Goal: Find specific page/section: Find specific page/section

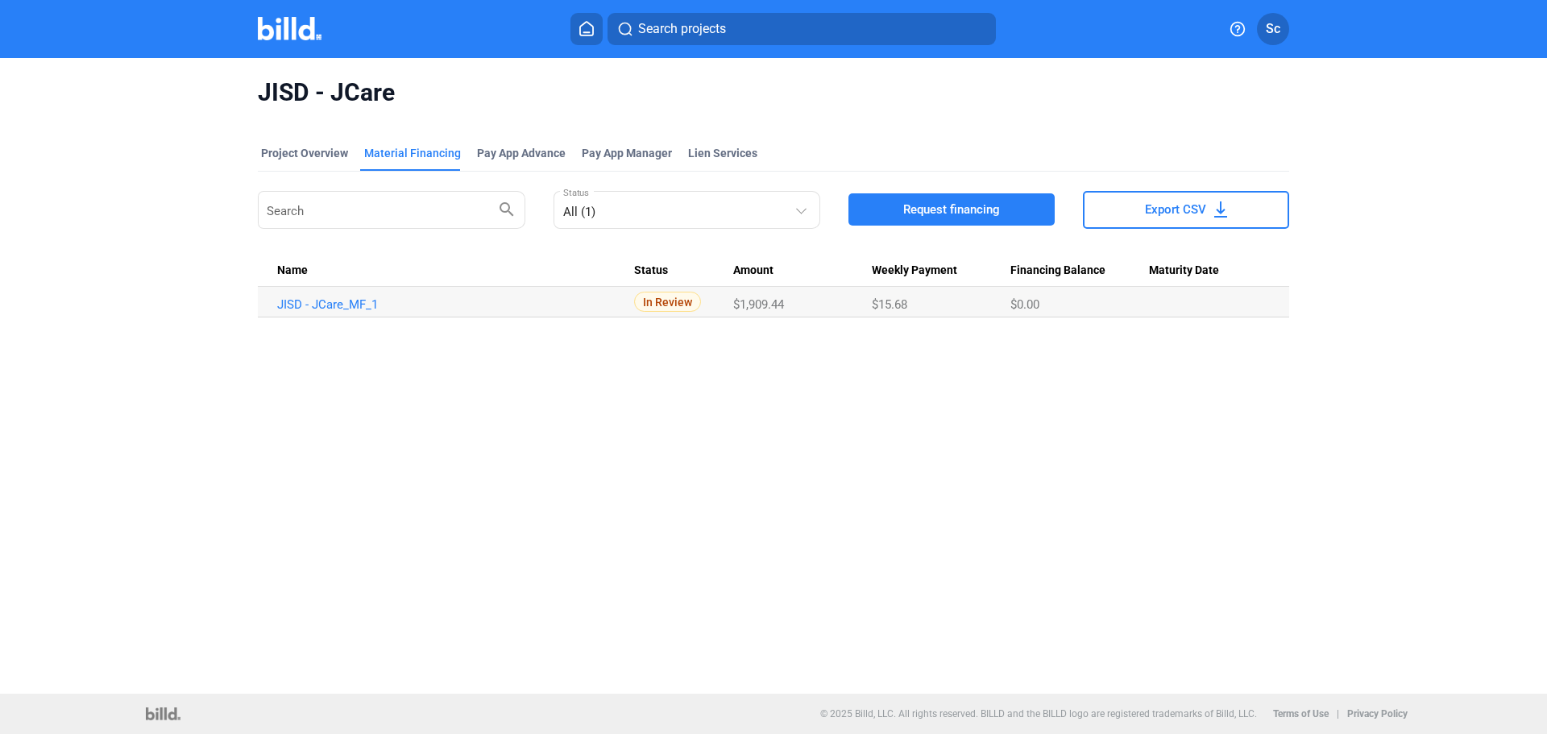
click at [424, 155] on div "Material Financing" at bounding box center [412, 153] width 97 height 16
drag, startPoint x: 318, startPoint y: 152, endPoint x: 338, endPoint y: 170, distance: 26.8
click at [318, 150] on div "Project Overview" at bounding box center [304, 153] width 87 height 16
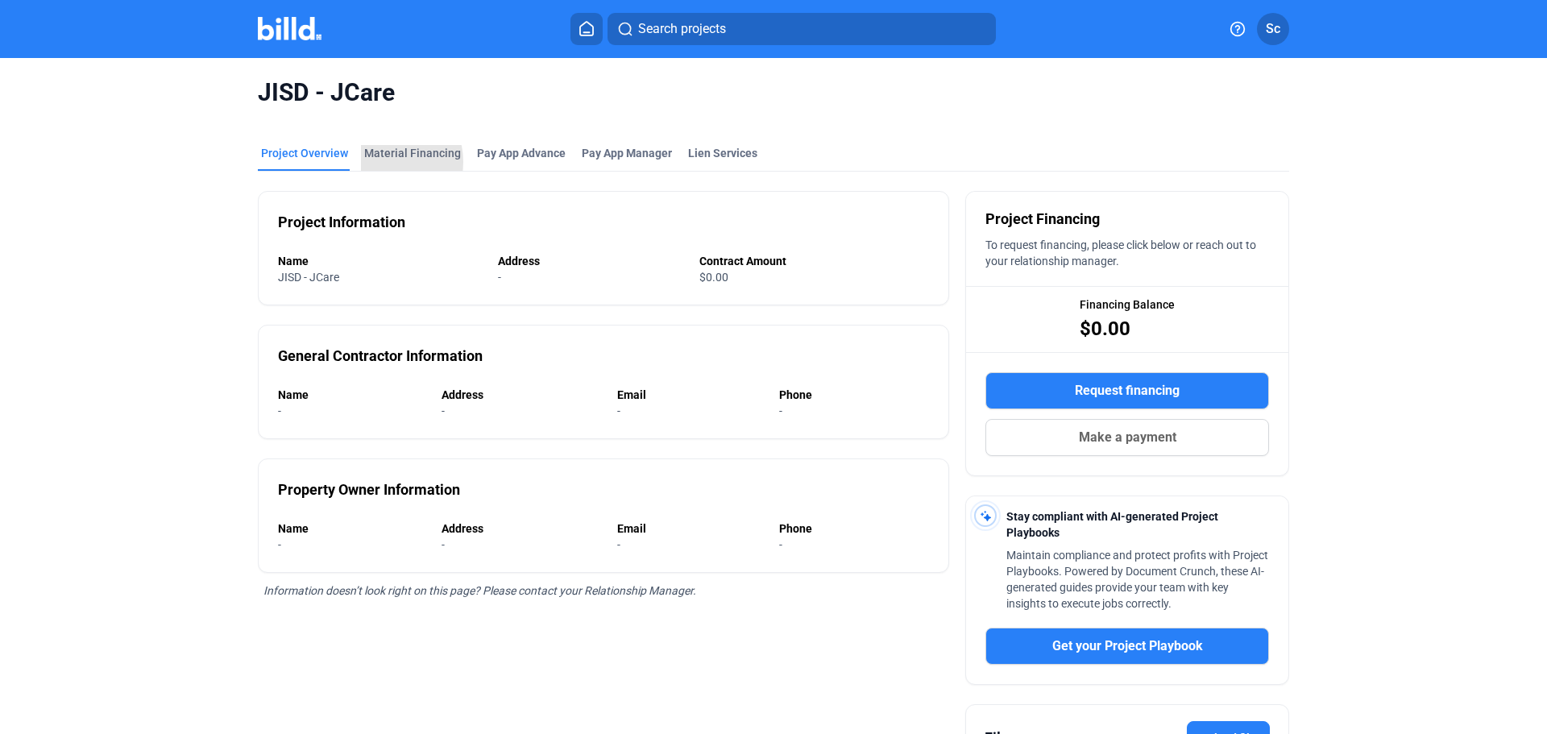
click at [378, 162] on div "Material Financing" at bounding box center [412, 158] width 103 height 26
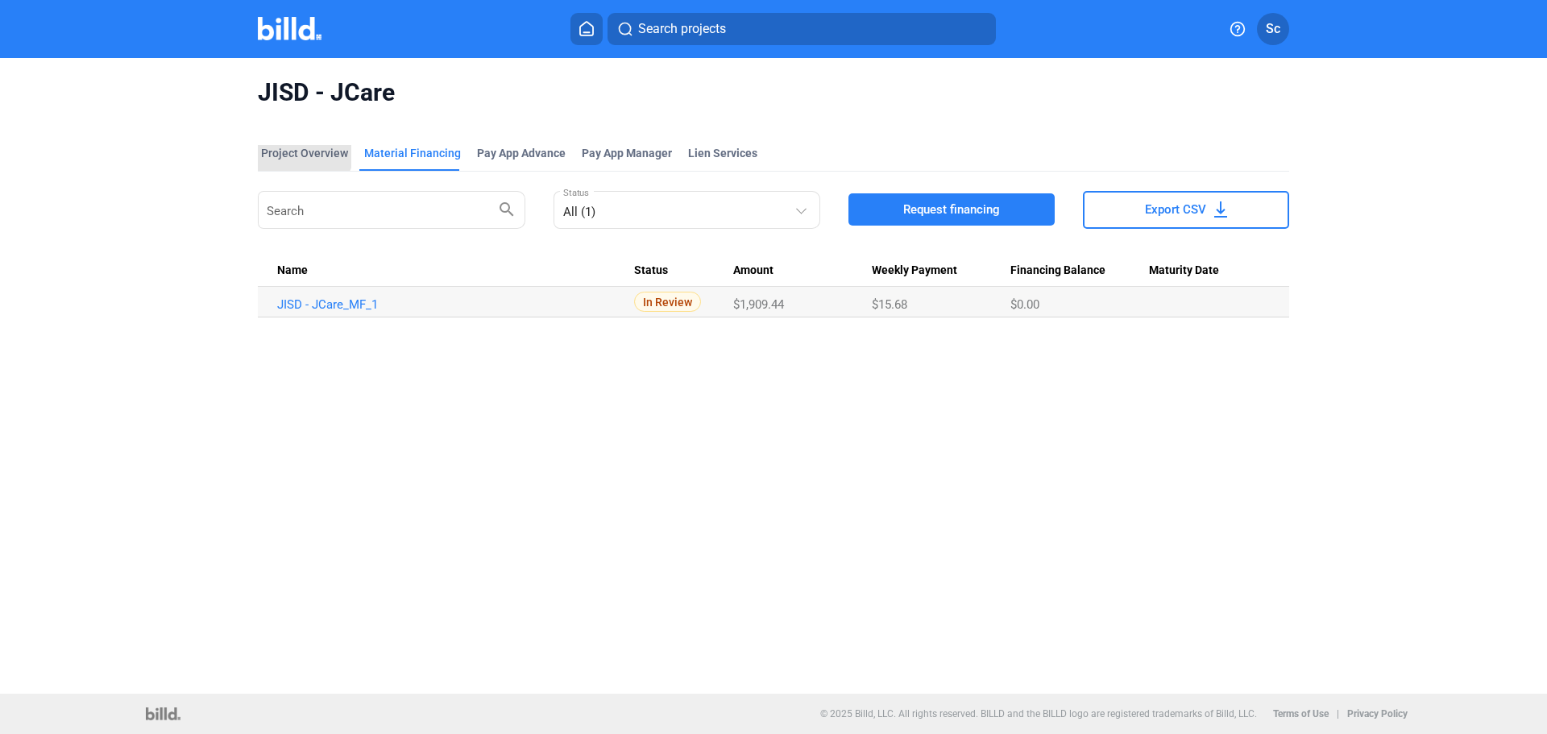
click at [292, 146] on div "Project Overview" at bounding box center [304, 153] width 87 height 16
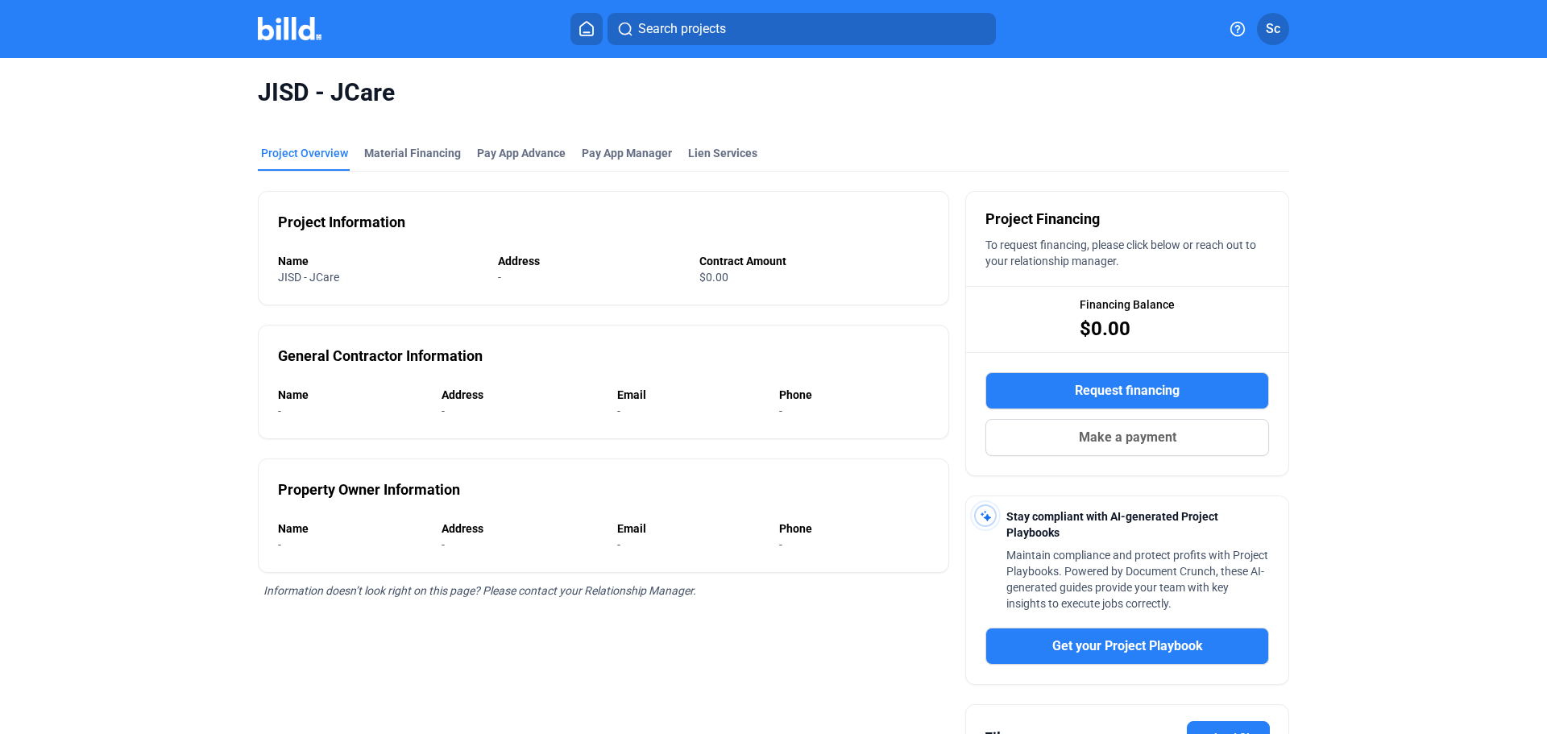
click at [278, 35] on img at bounding box center [290, 28] width 64 height 23
